Goal: Check status

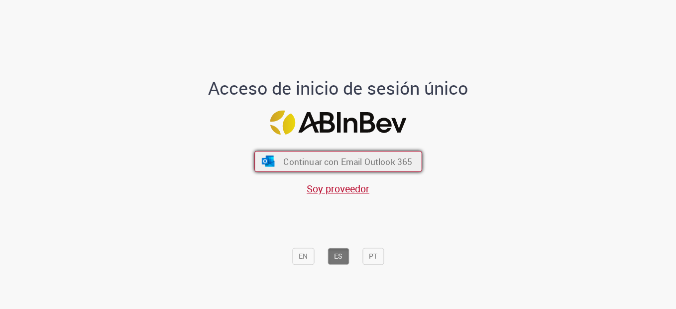
click at [355, 166] on span "Continuar con Email Outlook 365" at bounding box center [347, 160] width 129 height 11
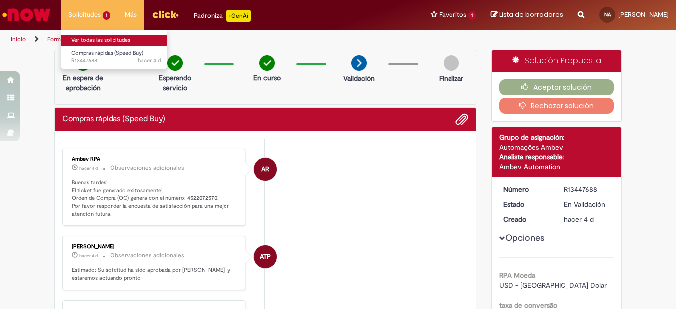
click at [92, 40] on link "Ver todas las solicitudes" at bounding box center [116, 40] width 110 height 11
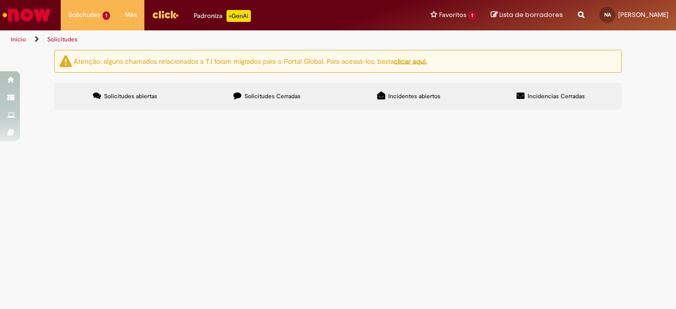
click at [0, 0] on span "En Validación" at bounding box center [0, 0] width 0 height 0
